Goal: Task Accomplishment & Management: Manage account settings

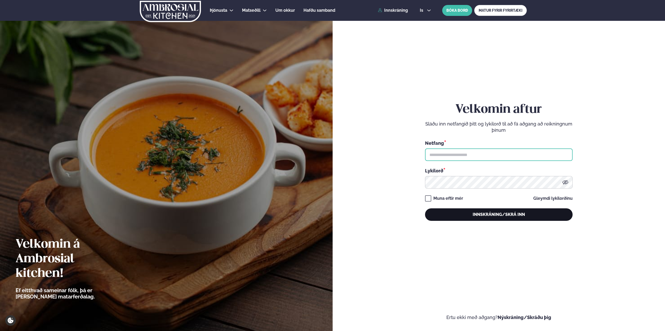
type input "**********"
click at [473, 218] on button "Innskráning/Skrá inn" at bounding box center [498, 214] width 147 height 12
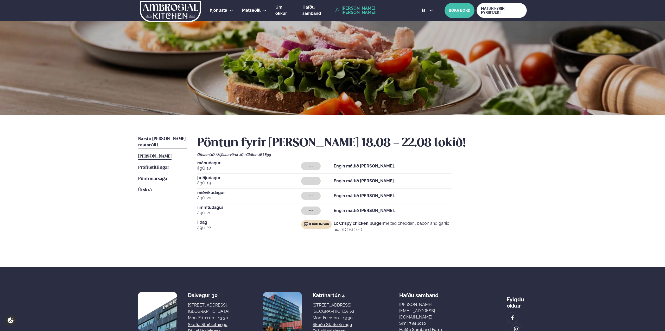
click at [160, 141] on link "Næstu [PERSON_NAME] matseðill Næsta vika" at bounding box center [162, 142] width 49 height 12
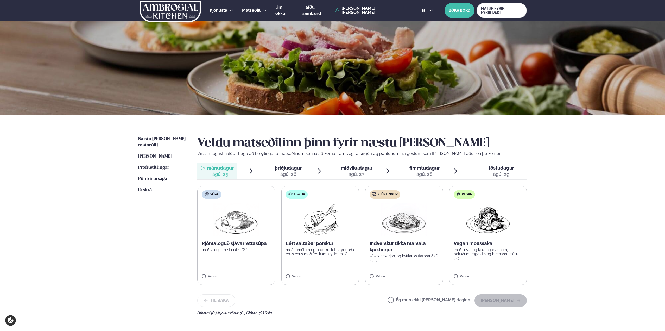
click at [283, 171] on div "ágú. 26" at bounding box center [288, 174] width 27 height 6
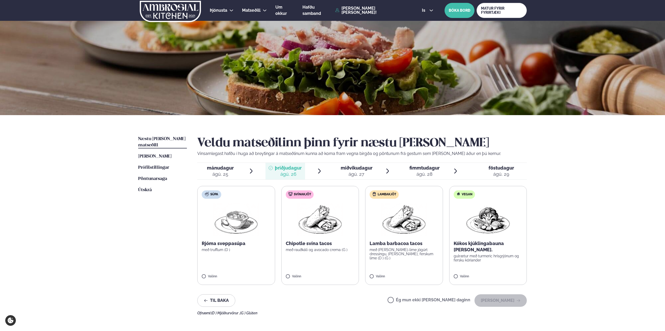
click at [352, 164] on span "miðvikudagur mið. [DATE]" at bounding box center [353, 171] width 40 height 17
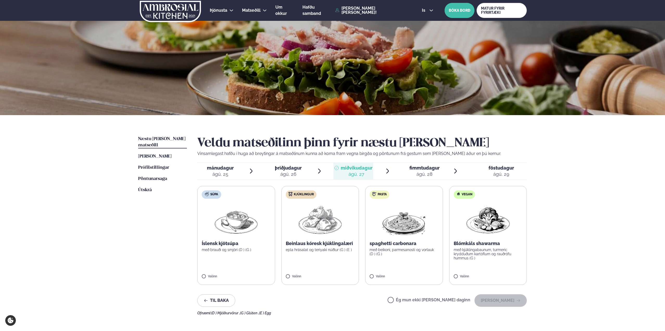
click at [407, 174] on div at bounding box center [405, 171] width 4 height 12
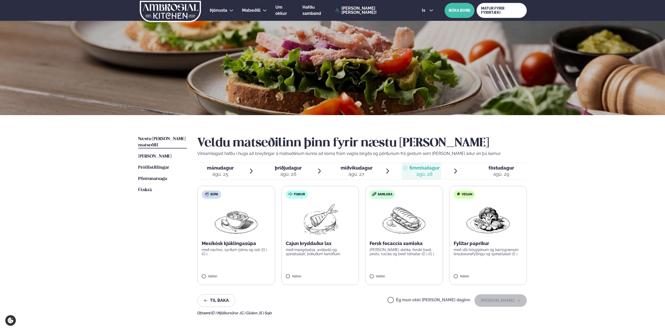
click at [474, 174] on span "föstudagur fös. [DATE]" at bounding box center [497, 171] width 57 height 17
